Goal: Find specific page/section: Find specific page/section

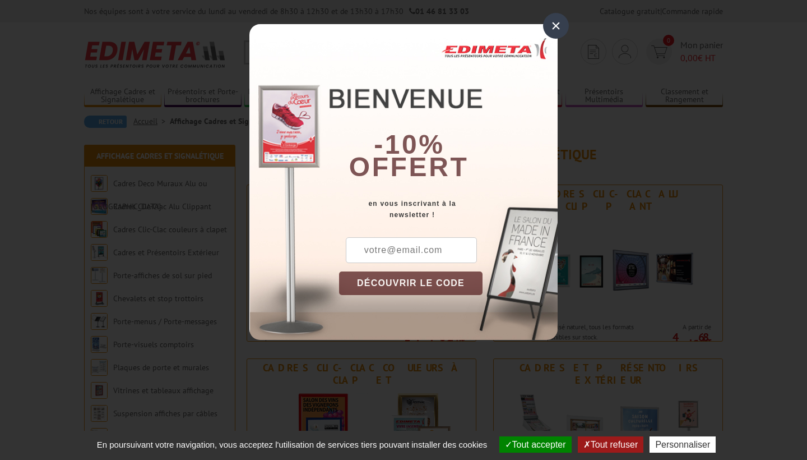
click at [560, 31] on div "×" at bounding box center [556, 26] width 26 height 26
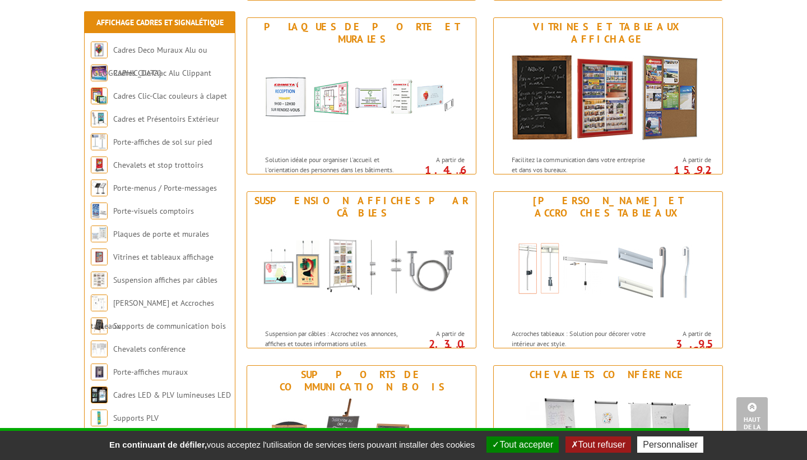
scroll to position [865, 0]
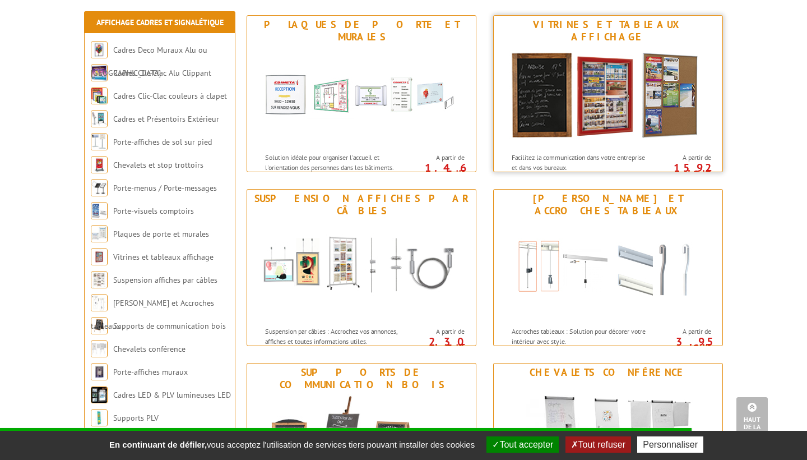
click at [596, 102] on img at bounding box center [608, 96] width 207 height 101
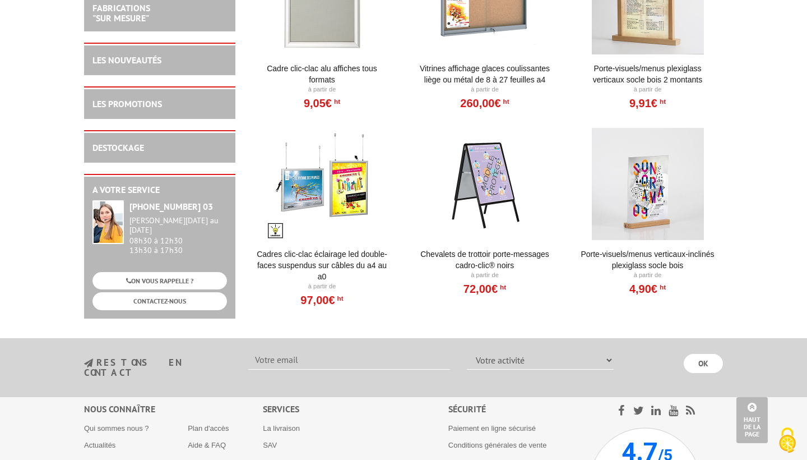
scroll to position [1461, 0]
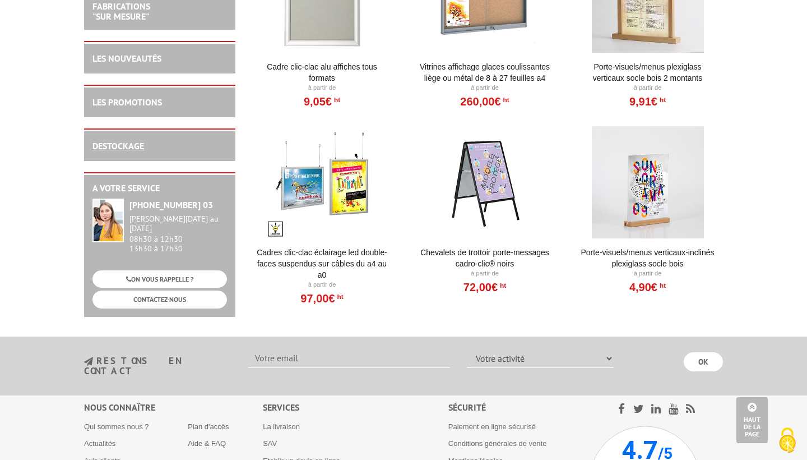
click at [124, 151] on link "DESTOCKAGE" at bounding box center [119, 145] width 52 height 11
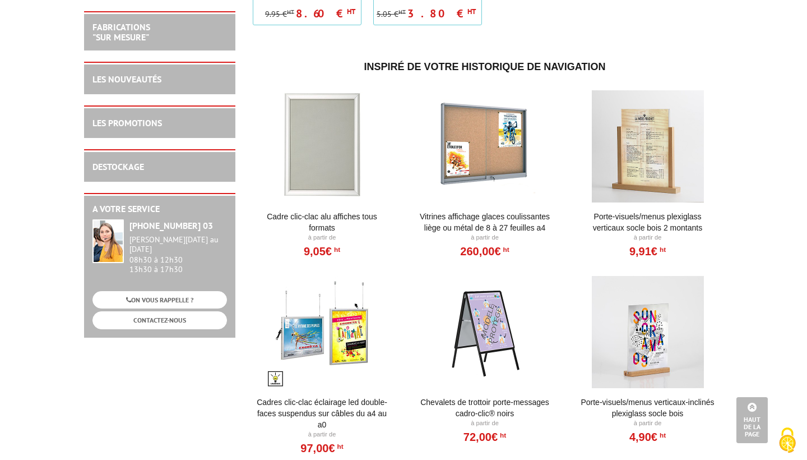
scroll to position [2209, 0]
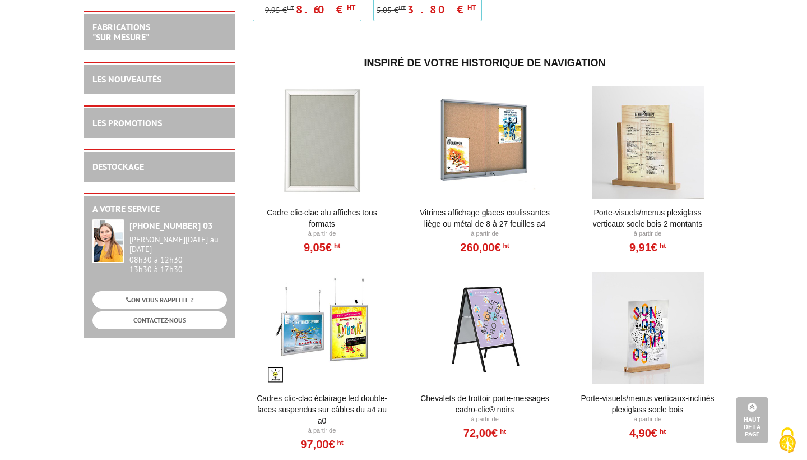
click at [468, 143] on div at bounding box center [485, 142] width 139 height 112
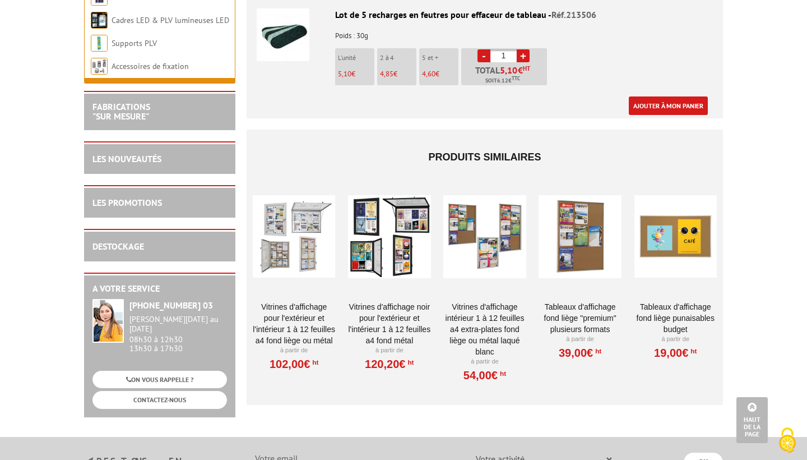
scroll to position [2798, 0]
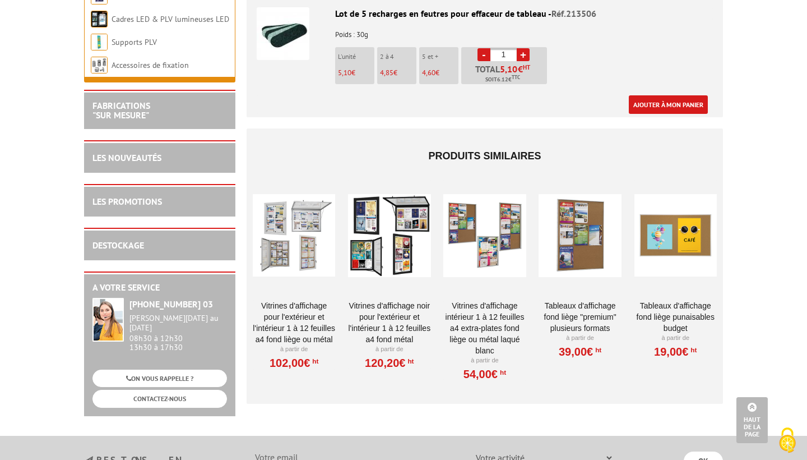
click at [410, 191] on div at bounding box center [389, 235] width 82 height 112
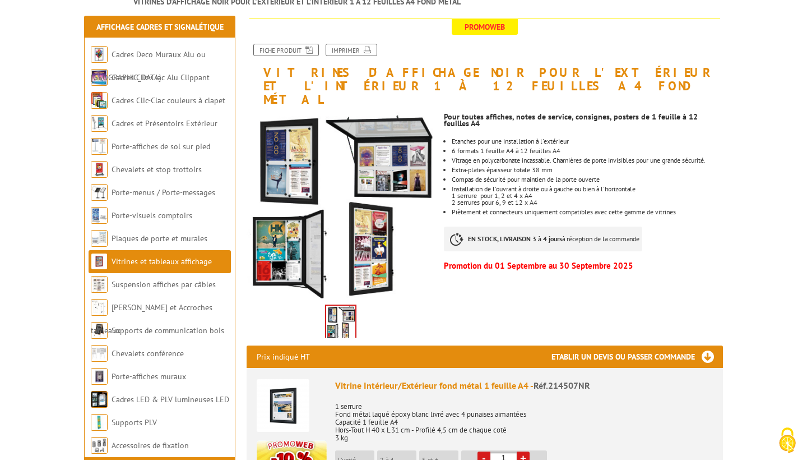
scroll to position [141, 0]
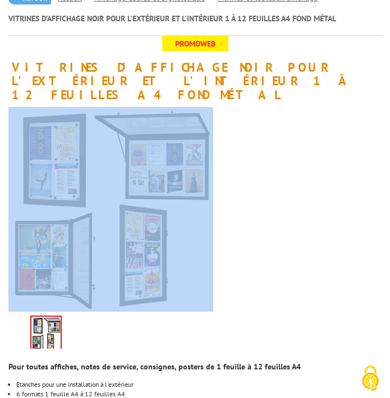
drag, startPoint x: 343, startPoint y: 130, endPoint x: 538, endPoint y: 91, distance: 199.6
